Goal: Information Seeking & Learning: Learn about a topic

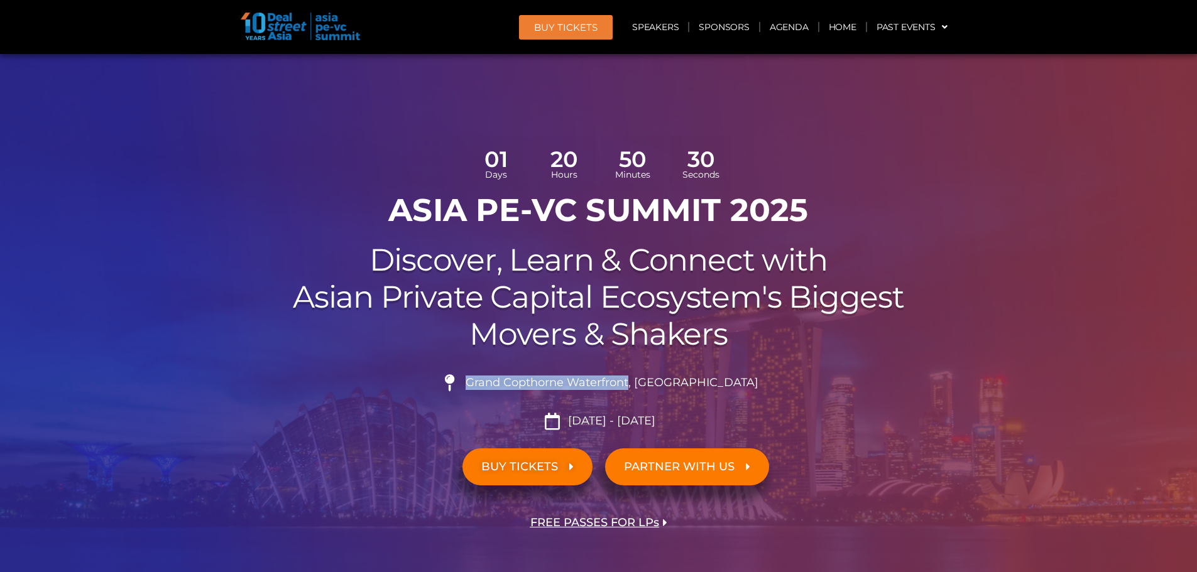
drag, startPoint x: 497, startPoint y: 379, endPoint x: 661, endPoint y: 382, distance: 164.0
click at [661, 382] on span "Grand Copthorne Waterfront, [GEOGRAPHIC_DATA]​" at bounding box center [610, 383] width 296 height 14
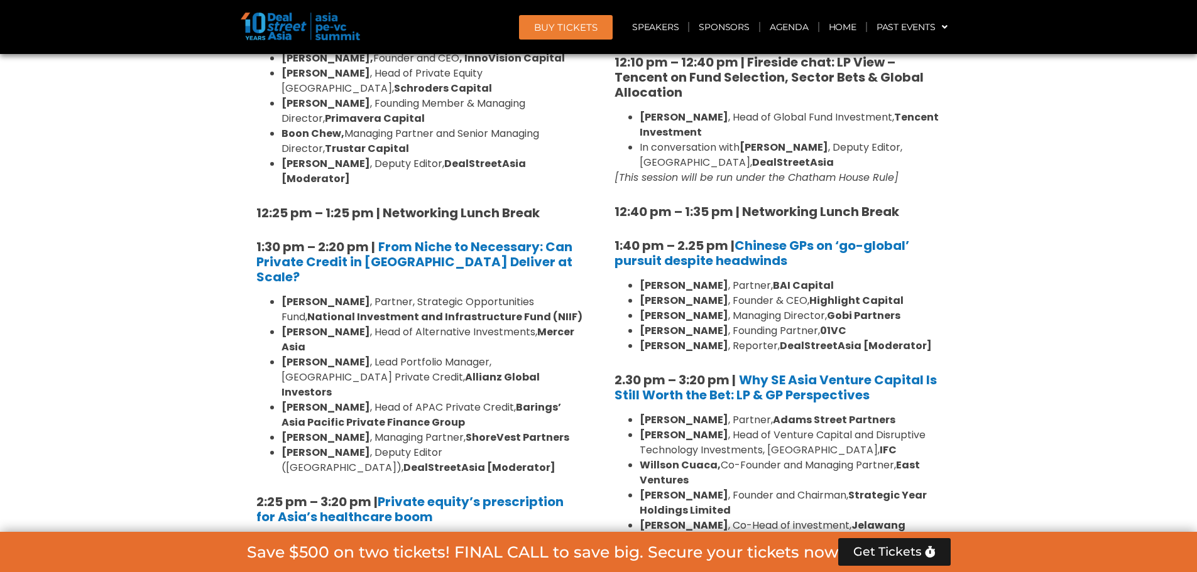
scroll to position [1633, 0]
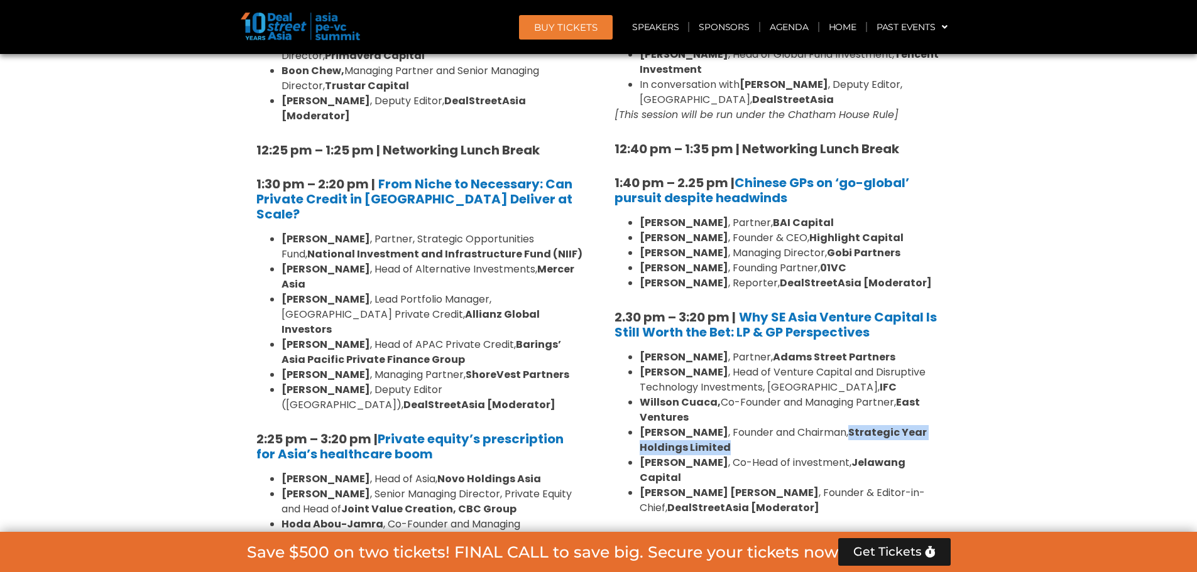
drag, startPoint x: 839, startPoint y: 401, endPoint x: 726, endPoint y: 418, distance: 114.3
click at [726, 425] on li "[PERSON_NAME] , Founder and Chairman, Strategic Year Holdings Limited" at bounding box center [790, 440] width 302 height 30
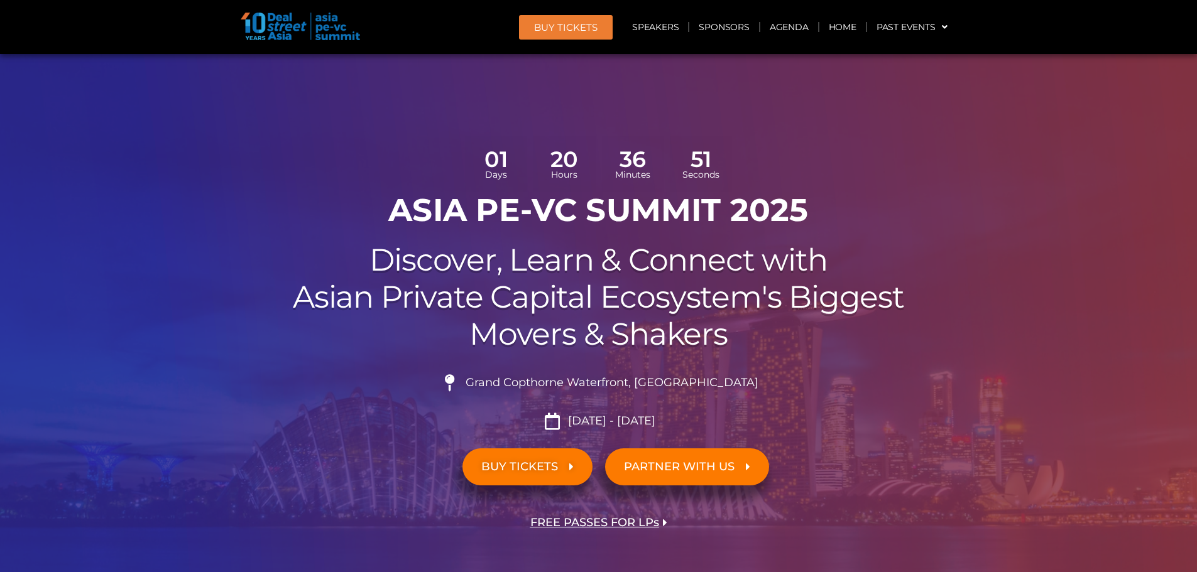
scroll to position [63, 0]
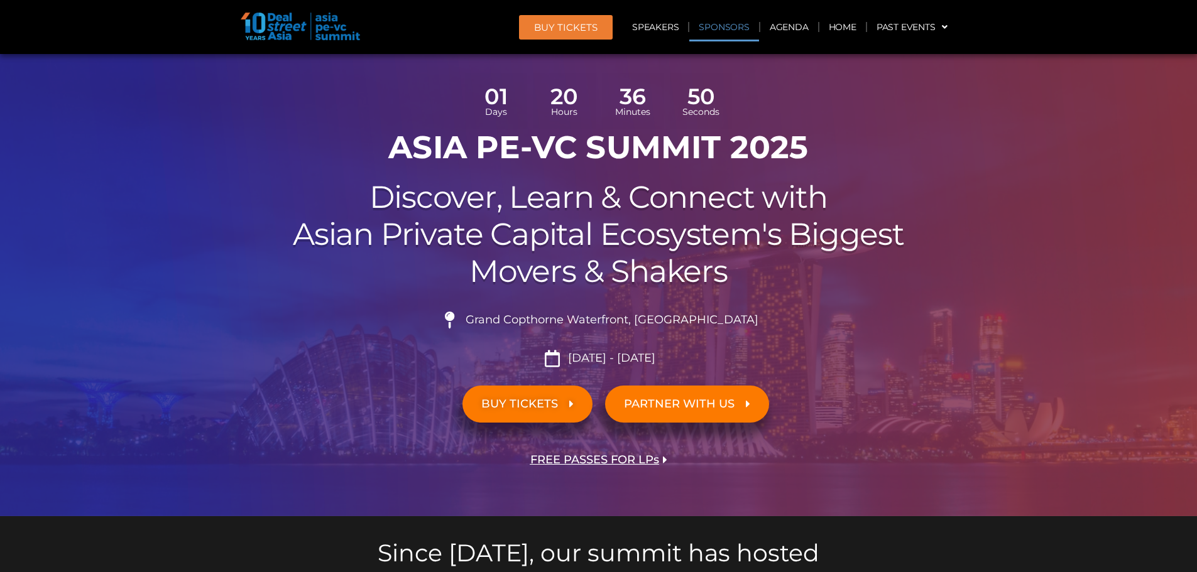
click at [728, 27] on link "Sponsors" at bounding box center [723, 27] width 69 height 29
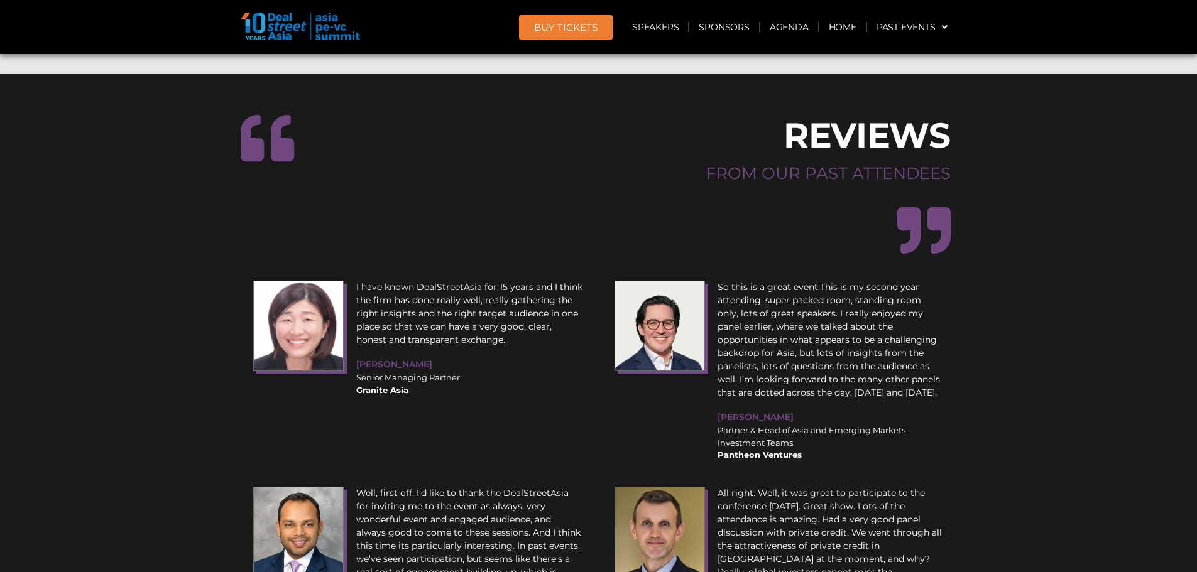
scroll to position [15975, 0]
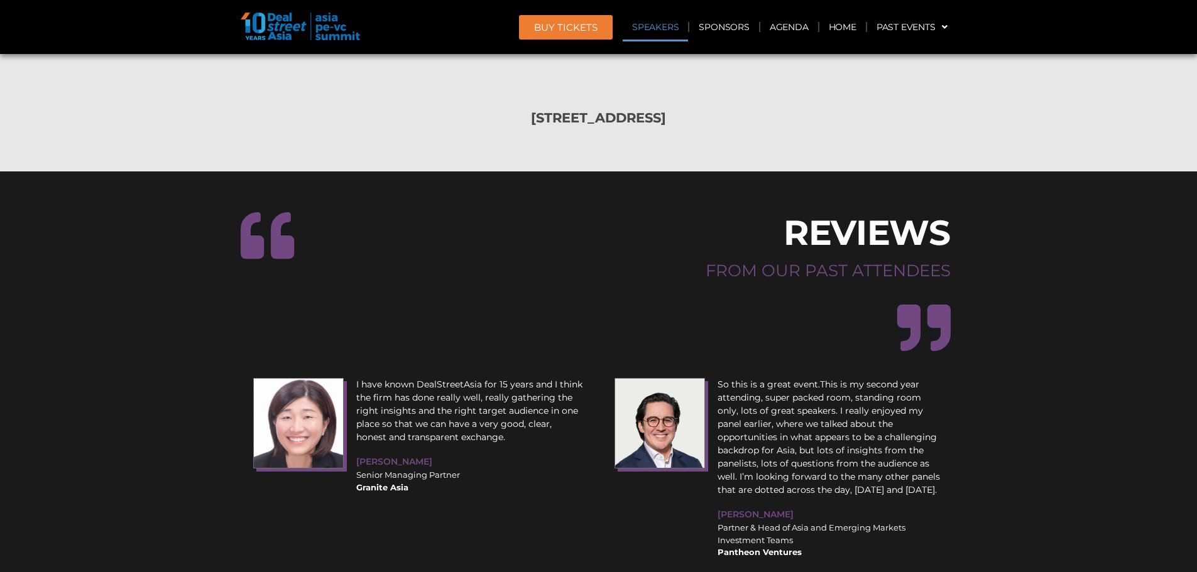
click at [661, 30] on link "Speakers" at bounding box center [655, 27] width 65 height 29
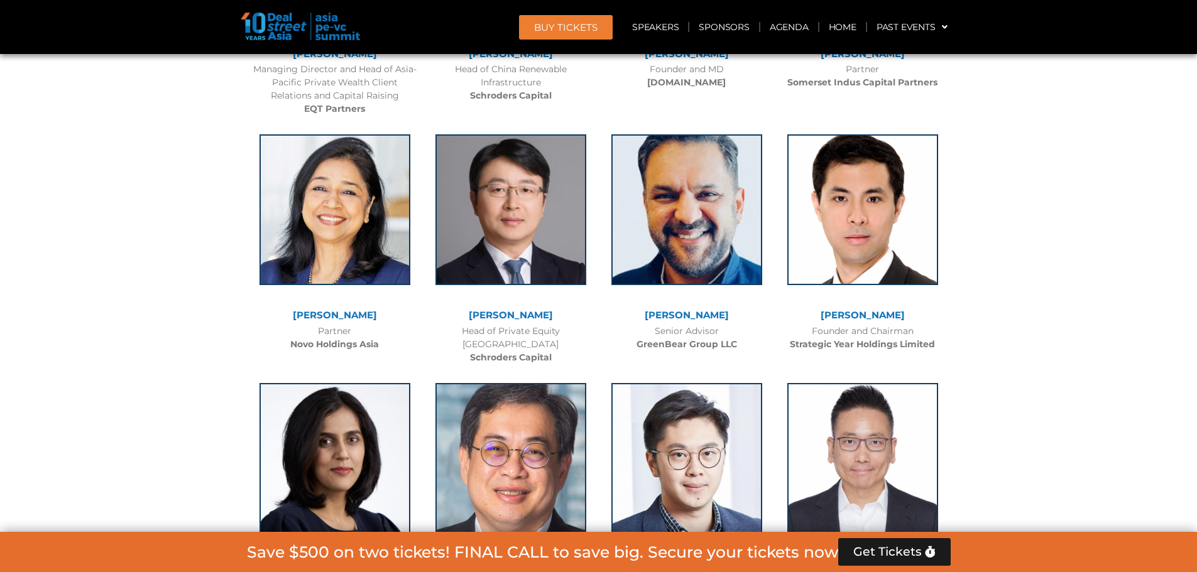
scroll to position [8983, 0]
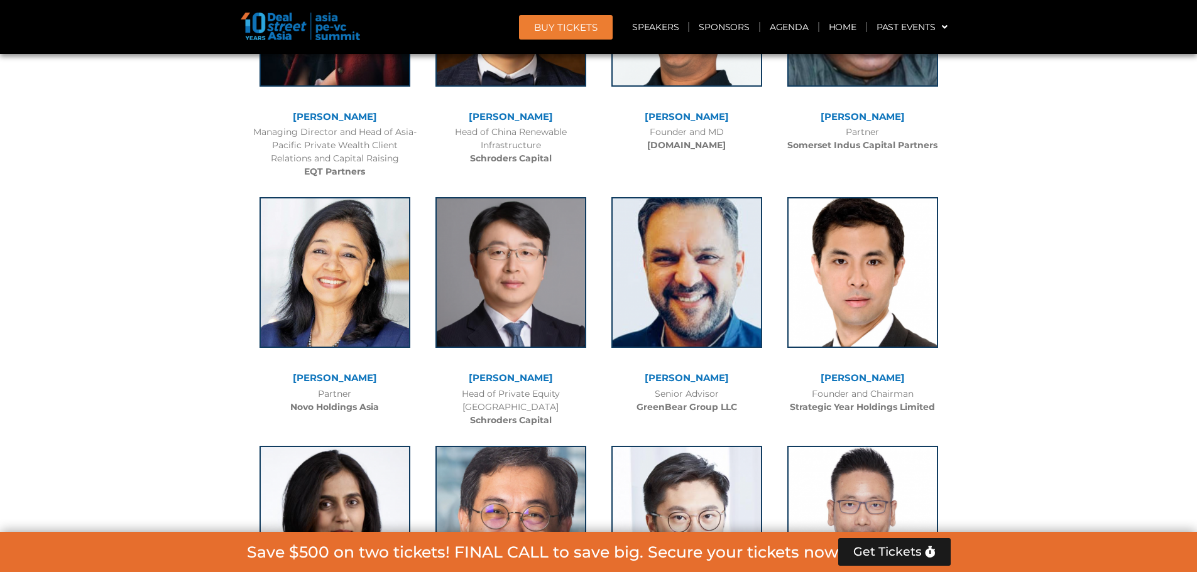
drag, startPoint x: 858, startPoint y: 398, endPoint x: 1093, endPoint y: 396, distance: 234.9
click at [1093, 396] on div at bounding box center [598, 206] width 1197 height 6194
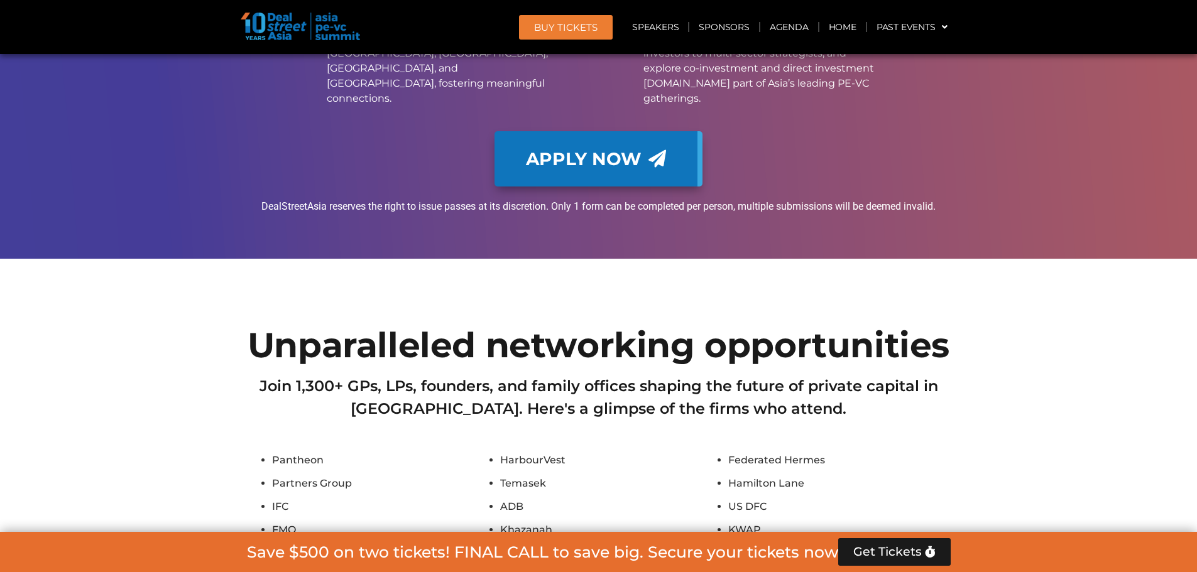
scroll to position [15391, 0]
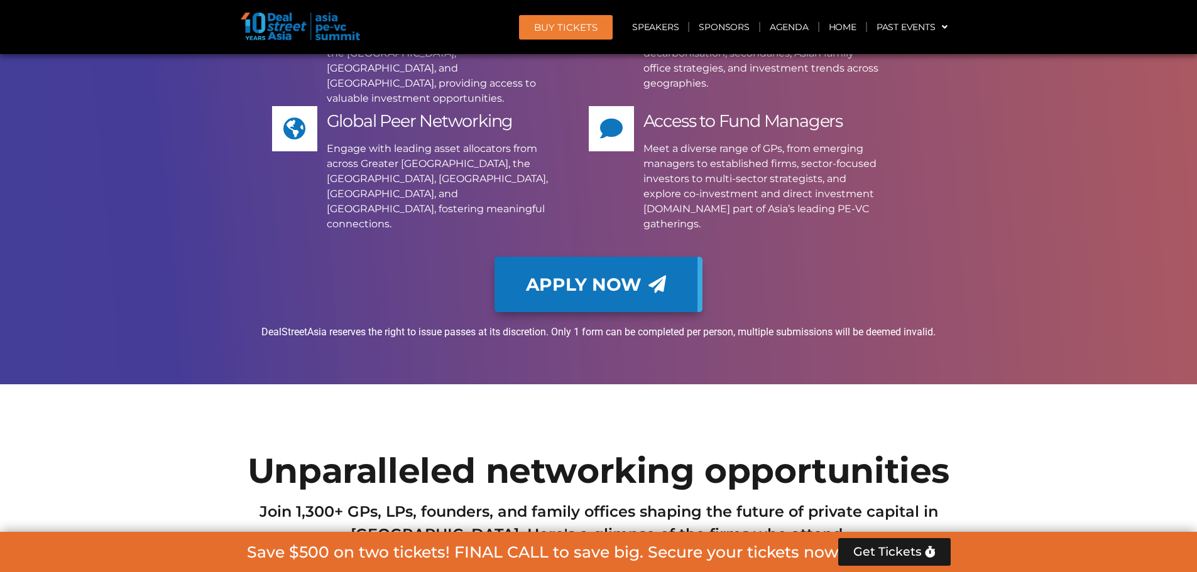
scroll to position [15139, 0]
